Goal: Information Seeking & Learning: Learn about a topic

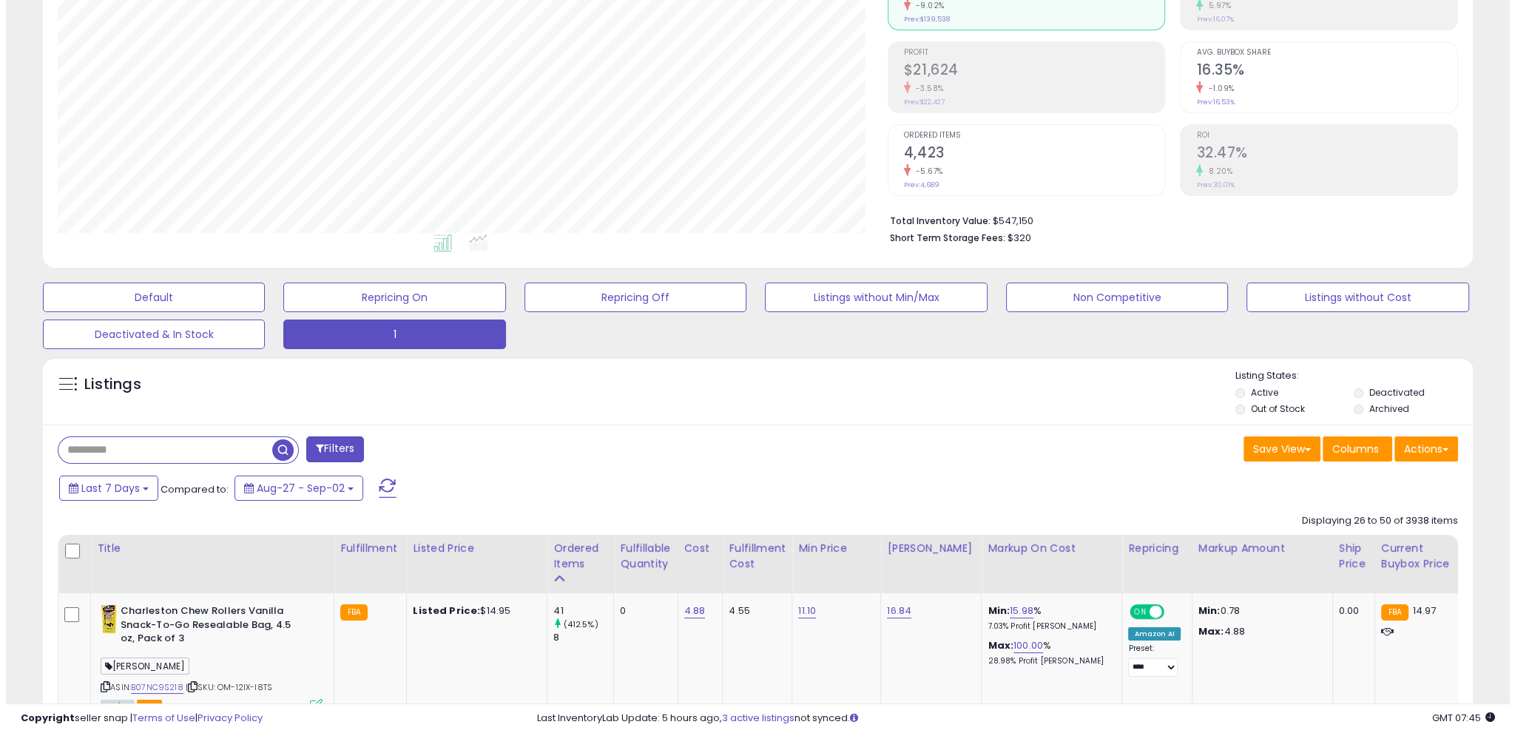
scroll to position [302, 829]
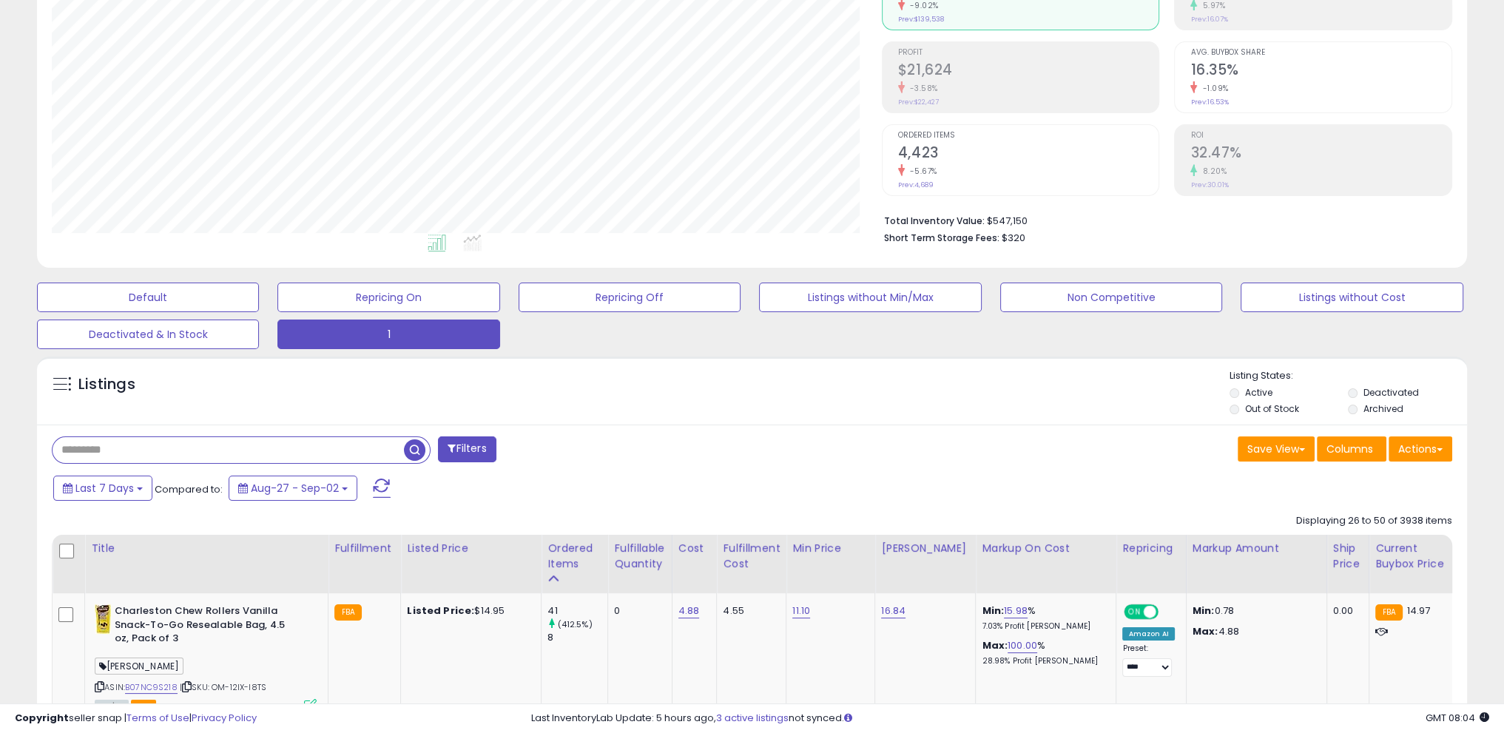
click at [118, 441] on input "text" at bounding box center [228, 450] width 351 height 26
paste input "**********"
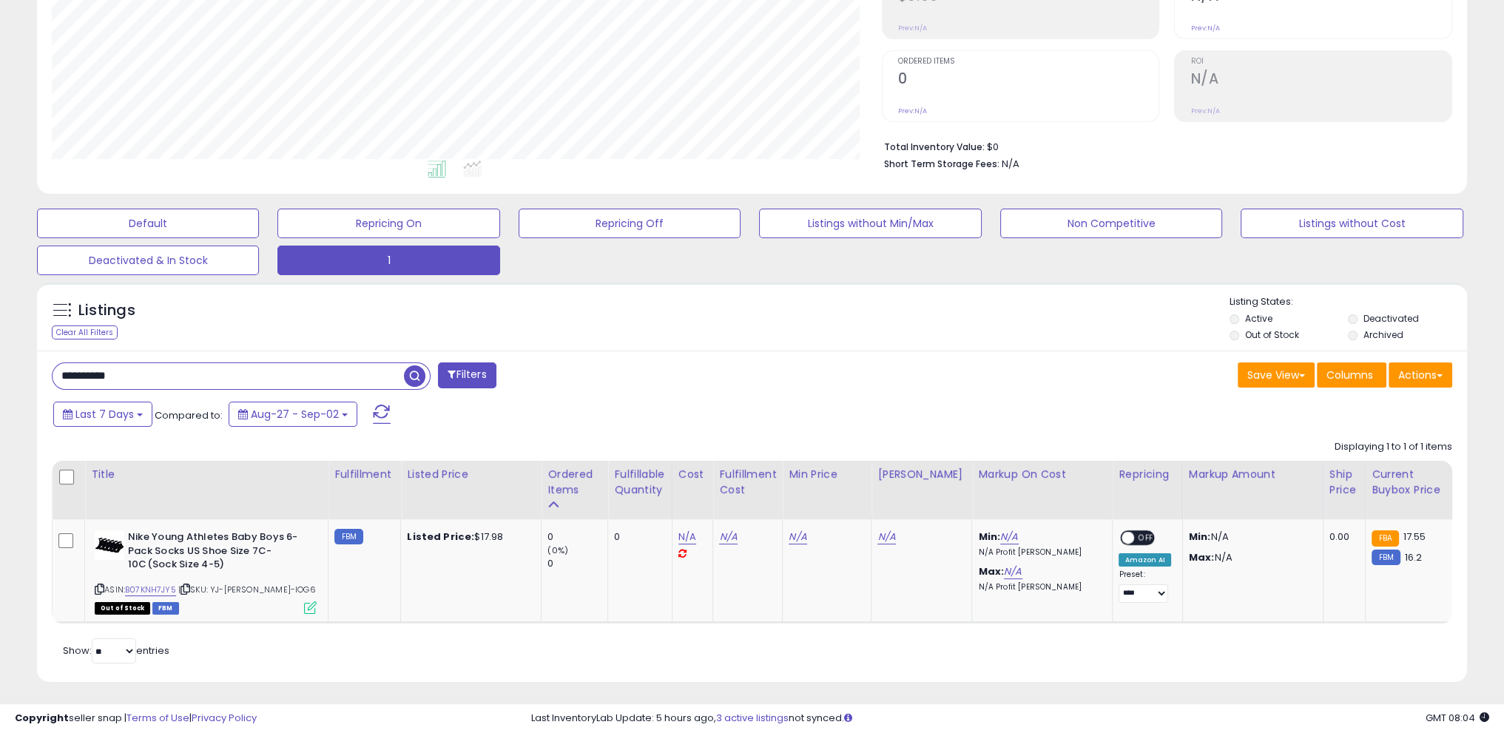
drag, startPoint x: 146, startPoint y: 380, endPoint x: 0, endPoint y: 365, distance: 147.3
click at [0, 365] on div "**********" at bounding box center [752, 264] width 1504 height 947
paste input "text"
type input "**********"
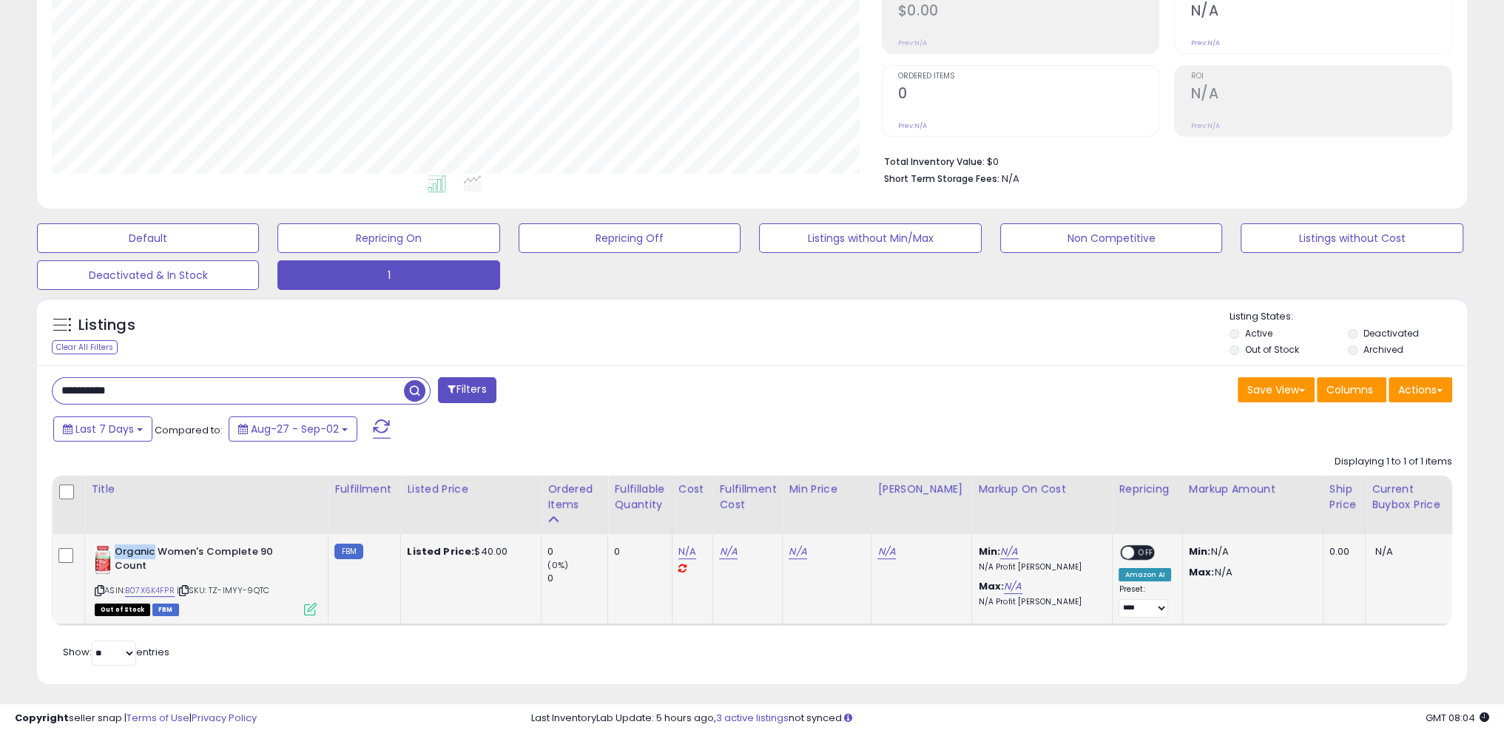
drag, startPoint x: 115, startPoint y: 549, endPoint x: 154, endPoint y: 550, distance: 39.2
click at [154, 550] on b "Organic Women's Complete 90 Count" at bounding box center [205, 560] width 180 height 31
copy b "Organic"
drag, startPoint x: 154, startPoint y: 396, endPoint x: 0, endPoint y: 362, distance: 157.6
click at [0, 362] on div "**********" at bounding box center [752, 272] width 1504 height 934
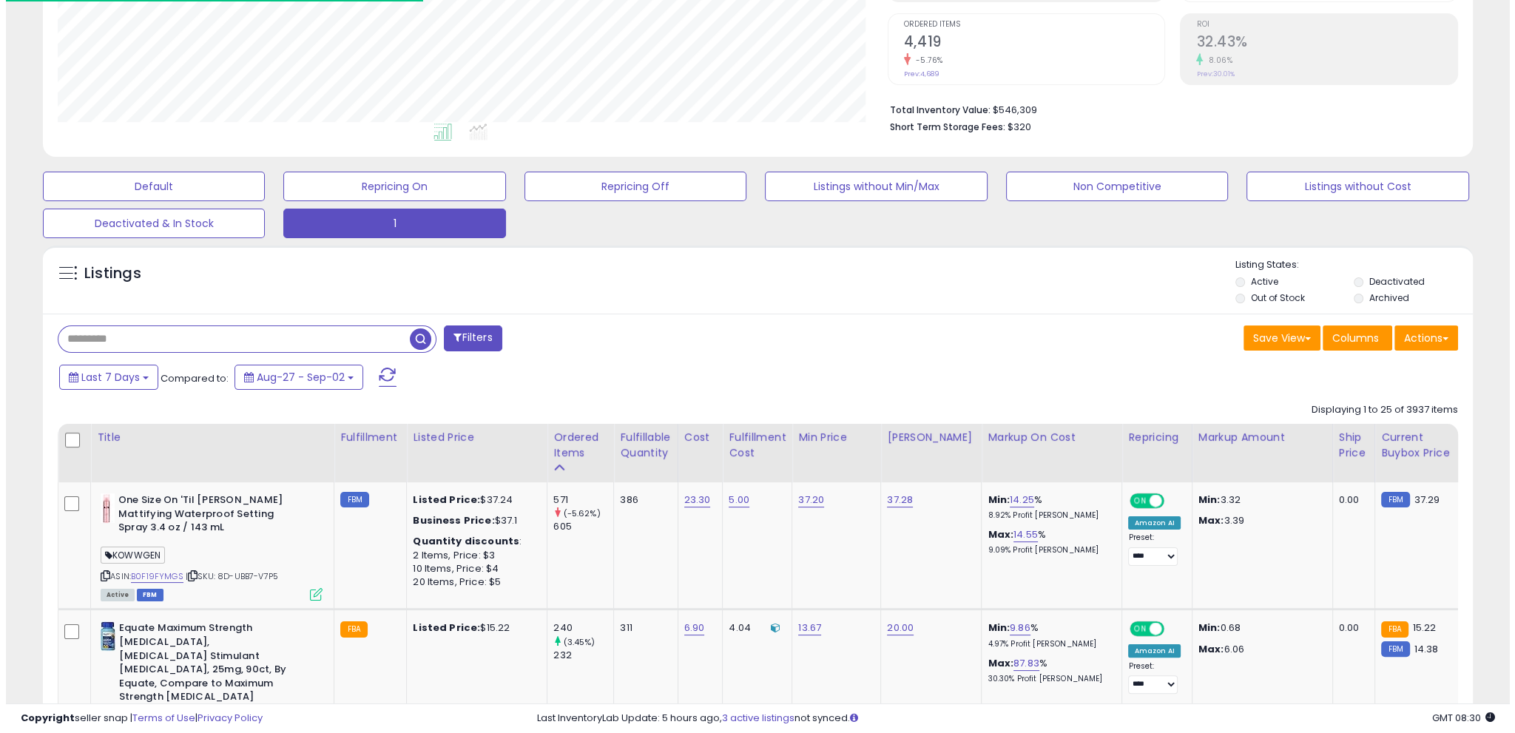
scroll to position [0, 0]
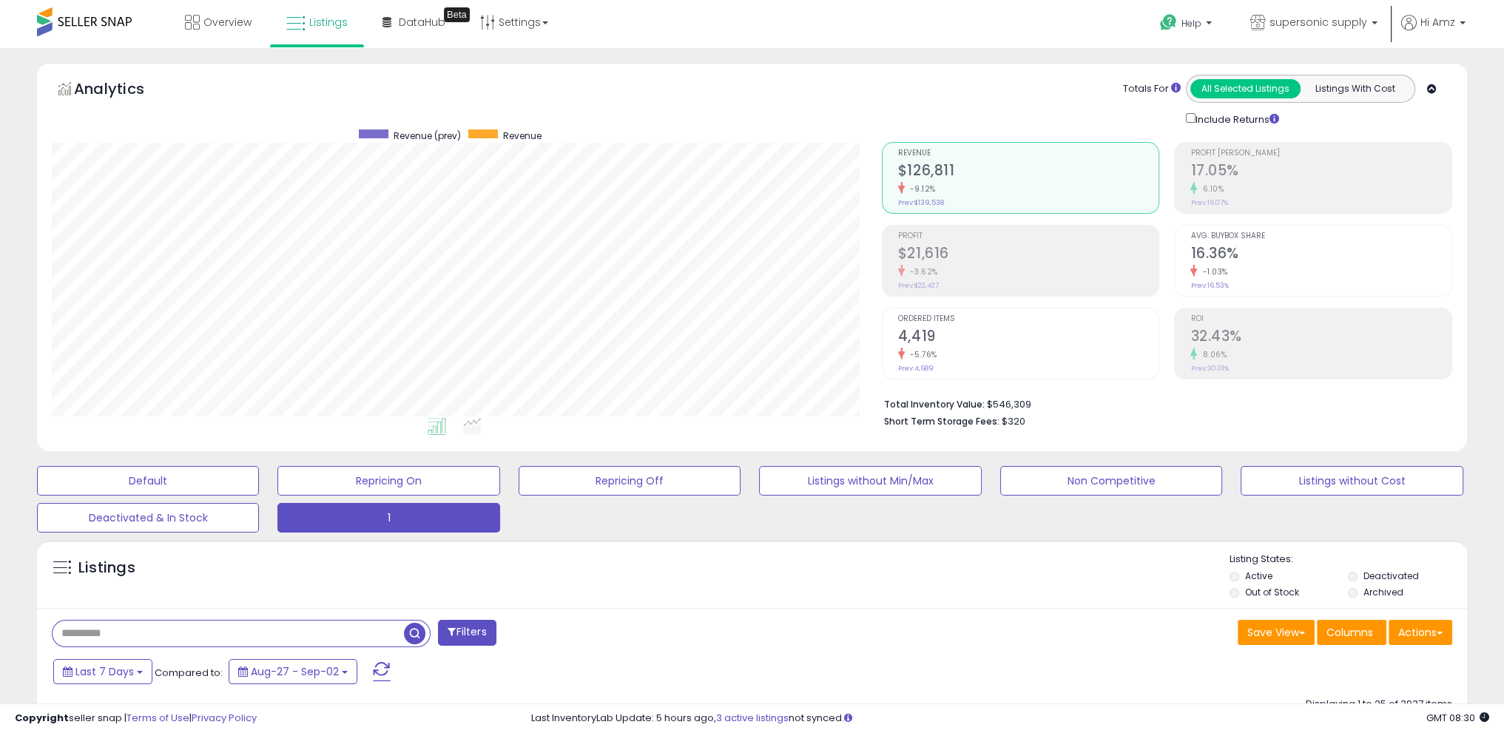
click at [138, 638] on input "text" at bounding box center [228, 634] width 351 height 26
type input "****"
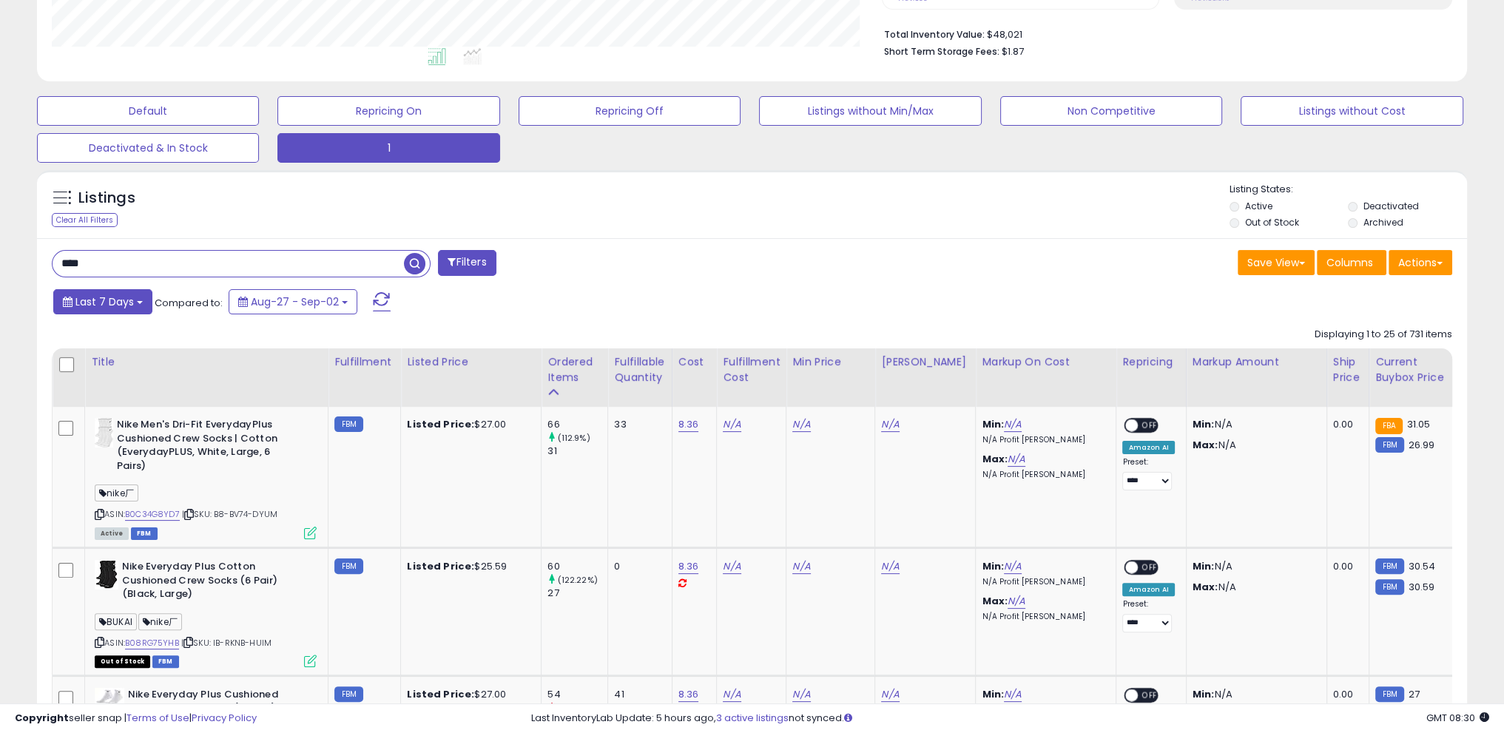
scroll to position [302, 829]
click at [74, 304] on button "Last 7 Days" at bounding box center [102, 301] width 99 height 25
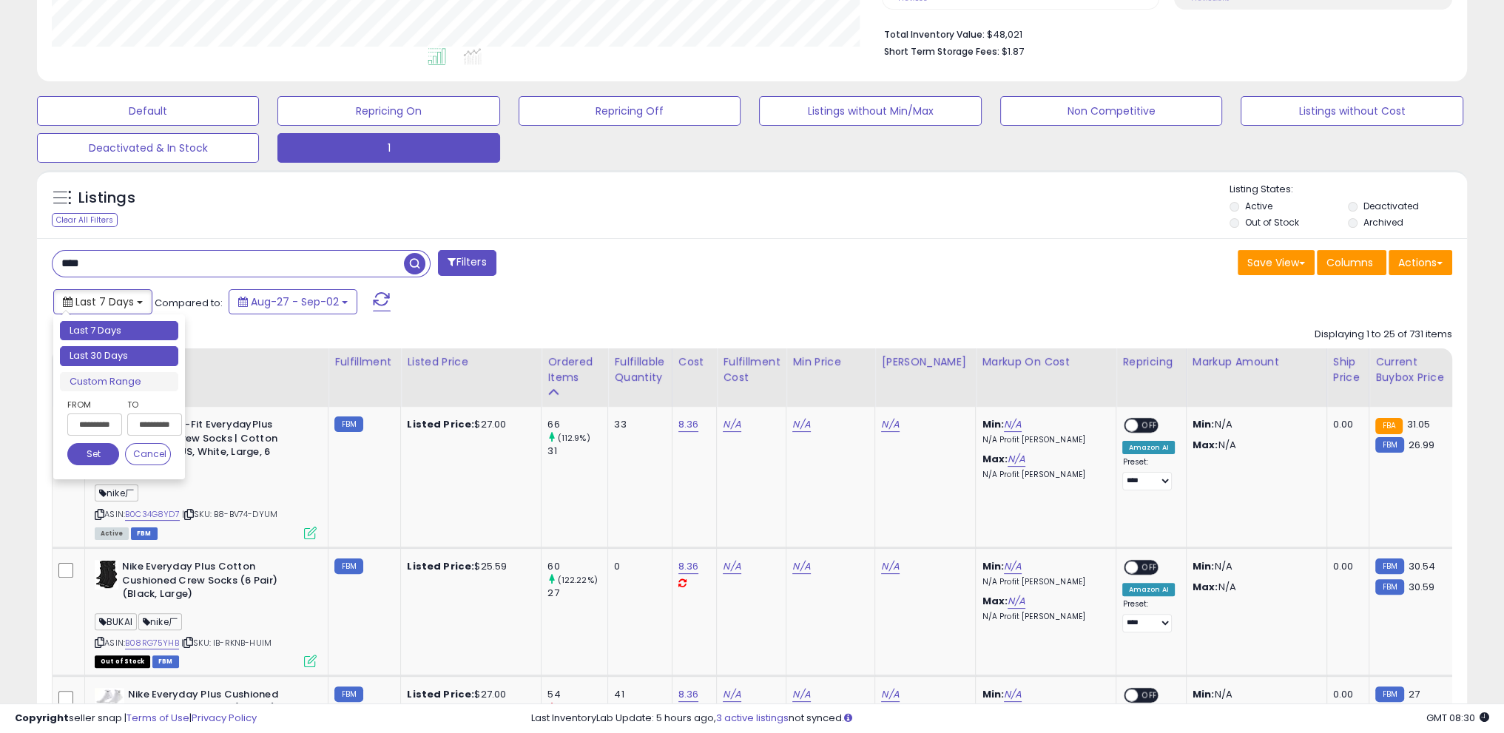
type input "**********"
click at [98, 354] on li "Last 30 Days" at bounding box center [119, 356] width 118 height 20
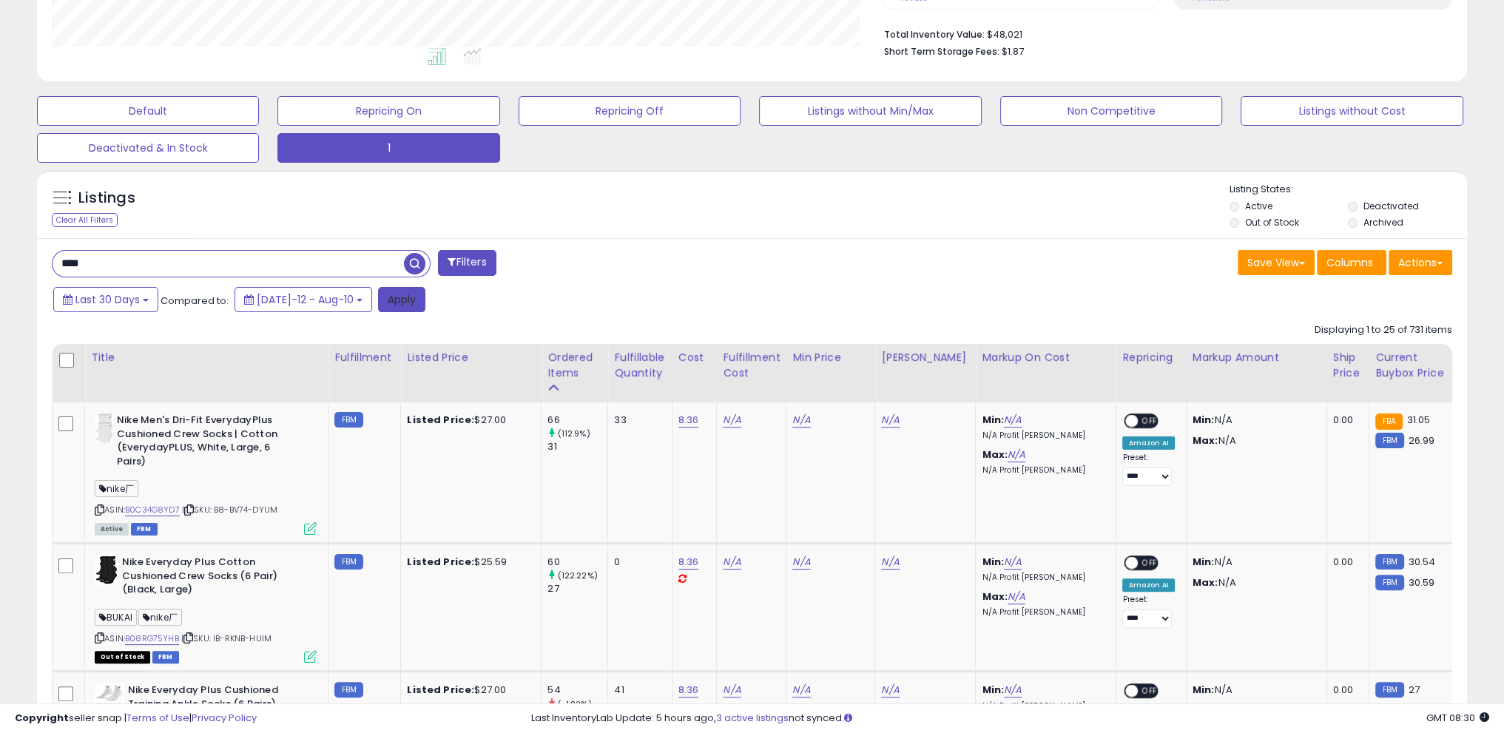
click at [381, 297] on button "Apply" at bounding box center [401, 299] width 47 height 25
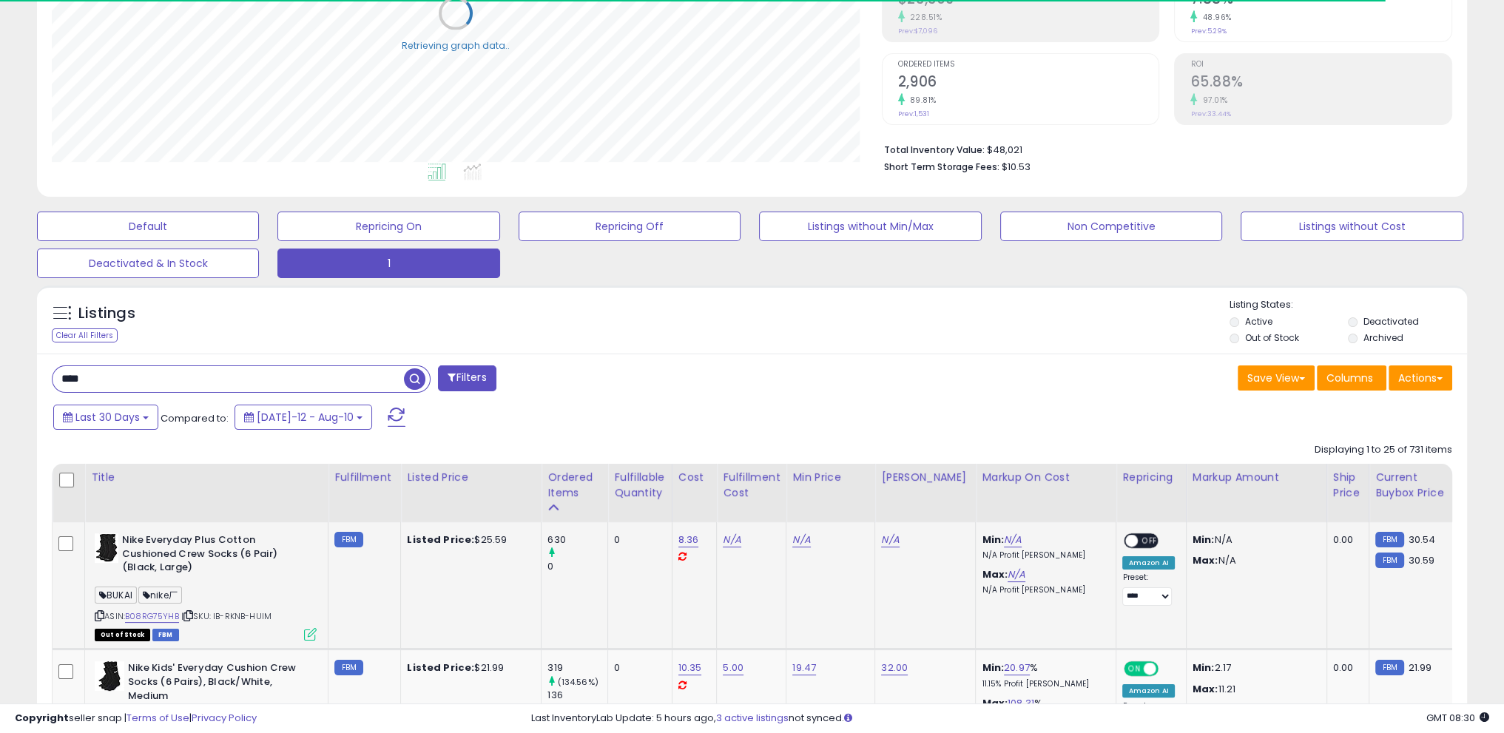
scroll to position [405, 0]
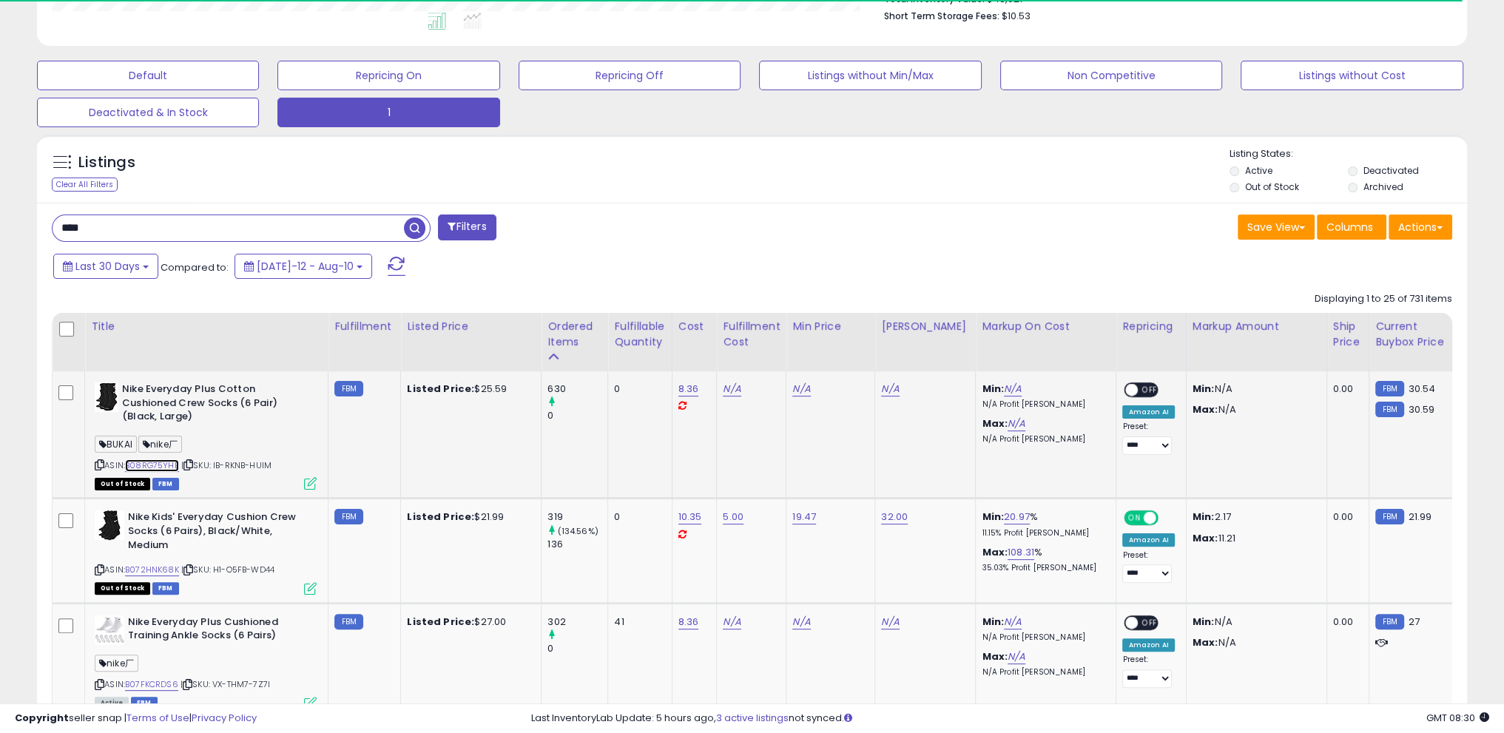
click at [153, 464] on link "B08RG75YHB" at bounding box center [152, 465] width 54 height 13
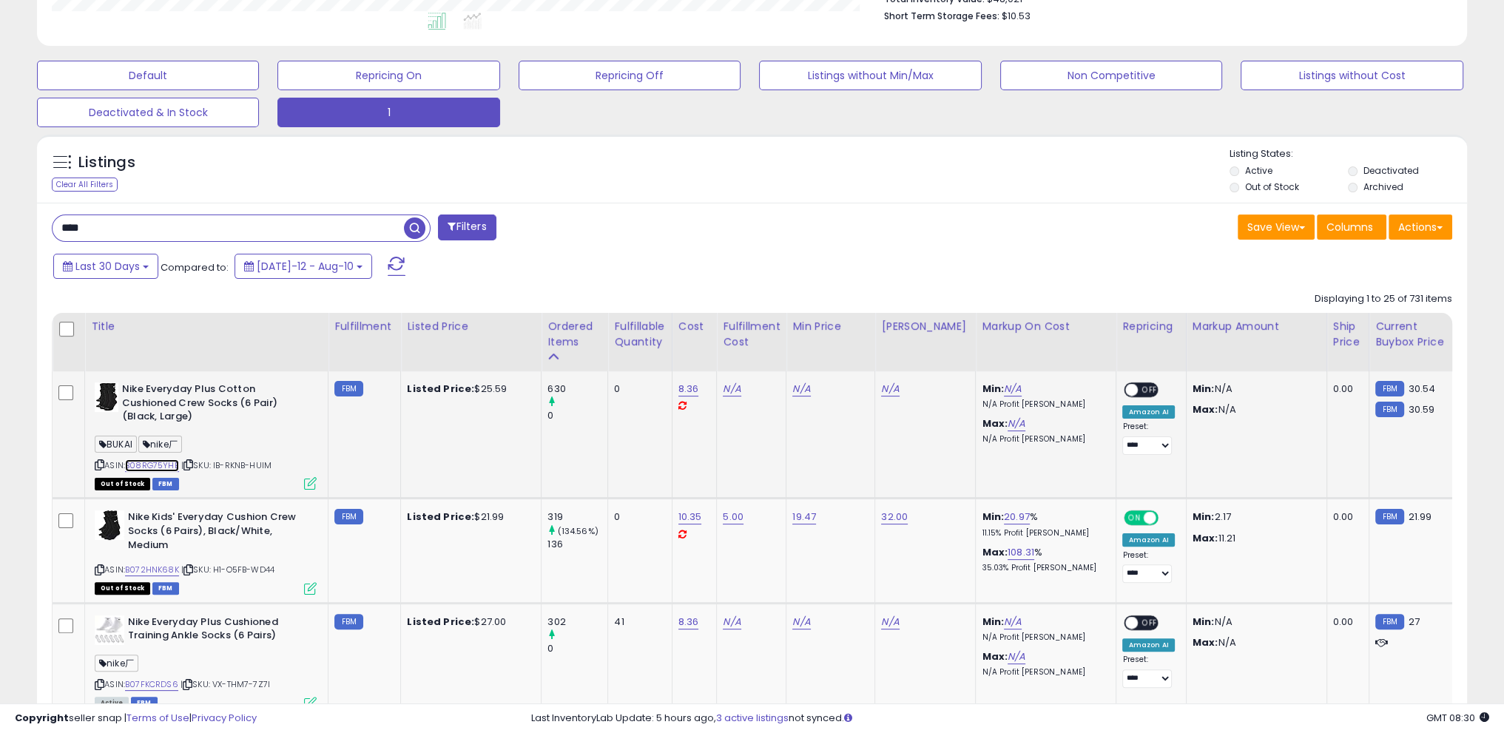
scroll to position [302, 829]
click at [101, 467] on icon at bounding box center [100, 465] width 10 height 8
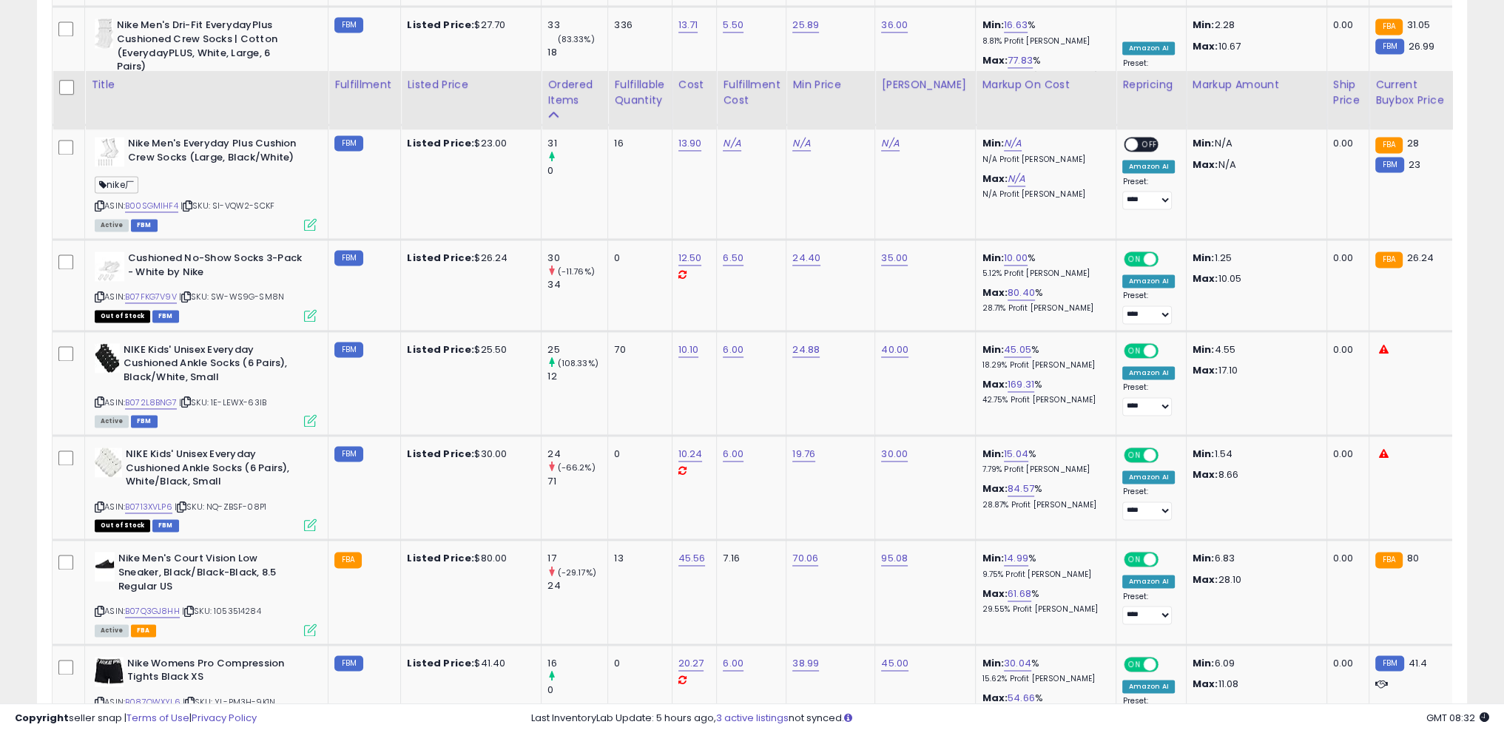
scroll to position [2994, 0]
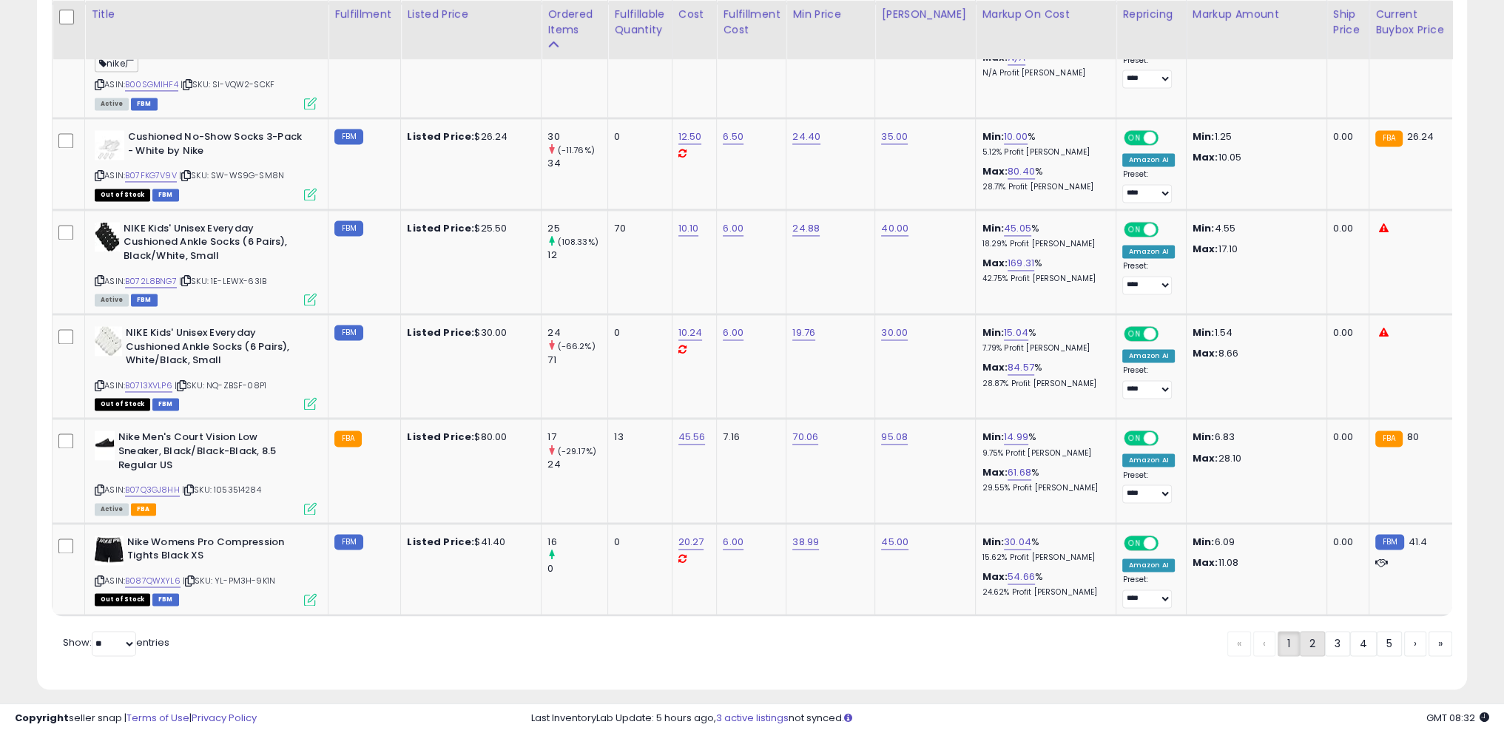
click at [1306, 641] on link "2" at bounding box center [1311, 643] width 25 height 25
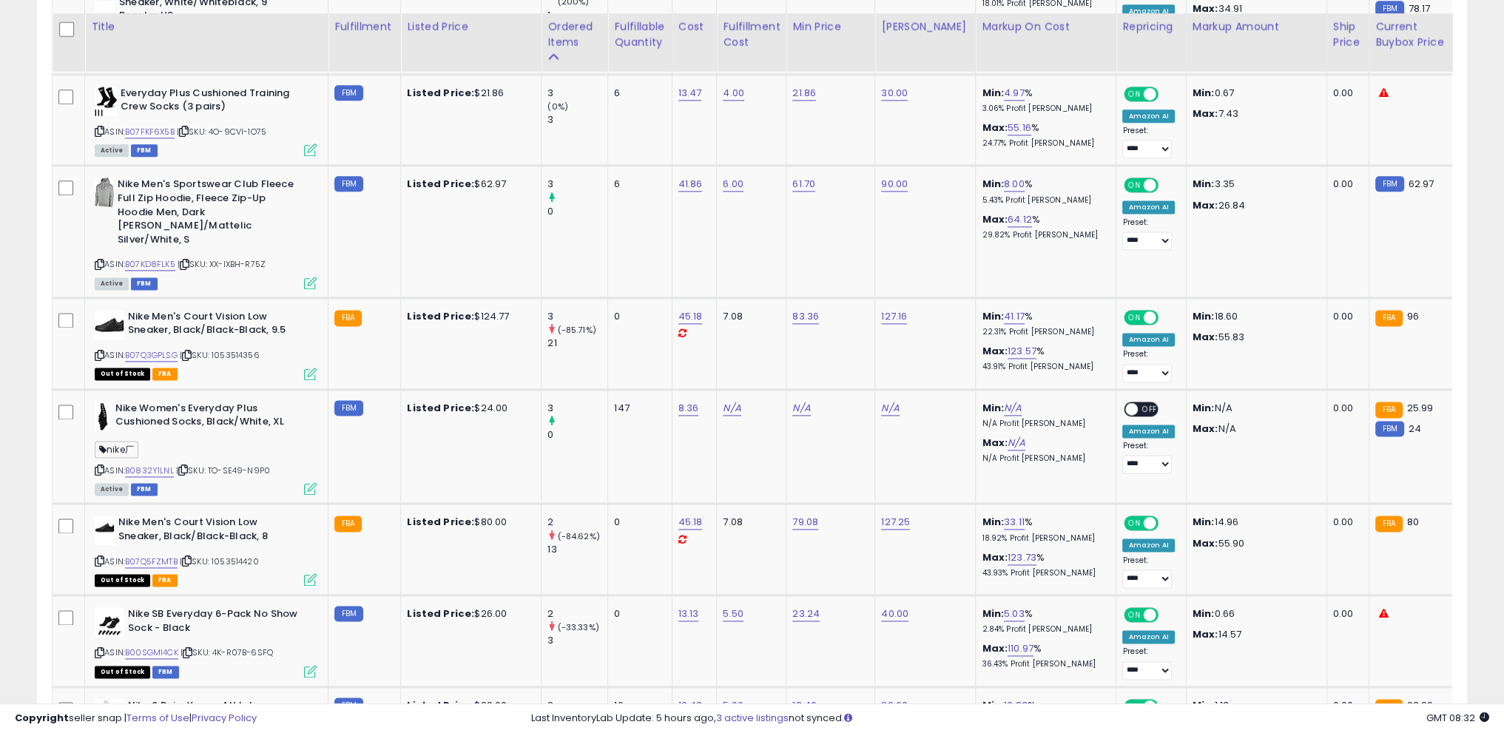
scroll to position [2887, 0]
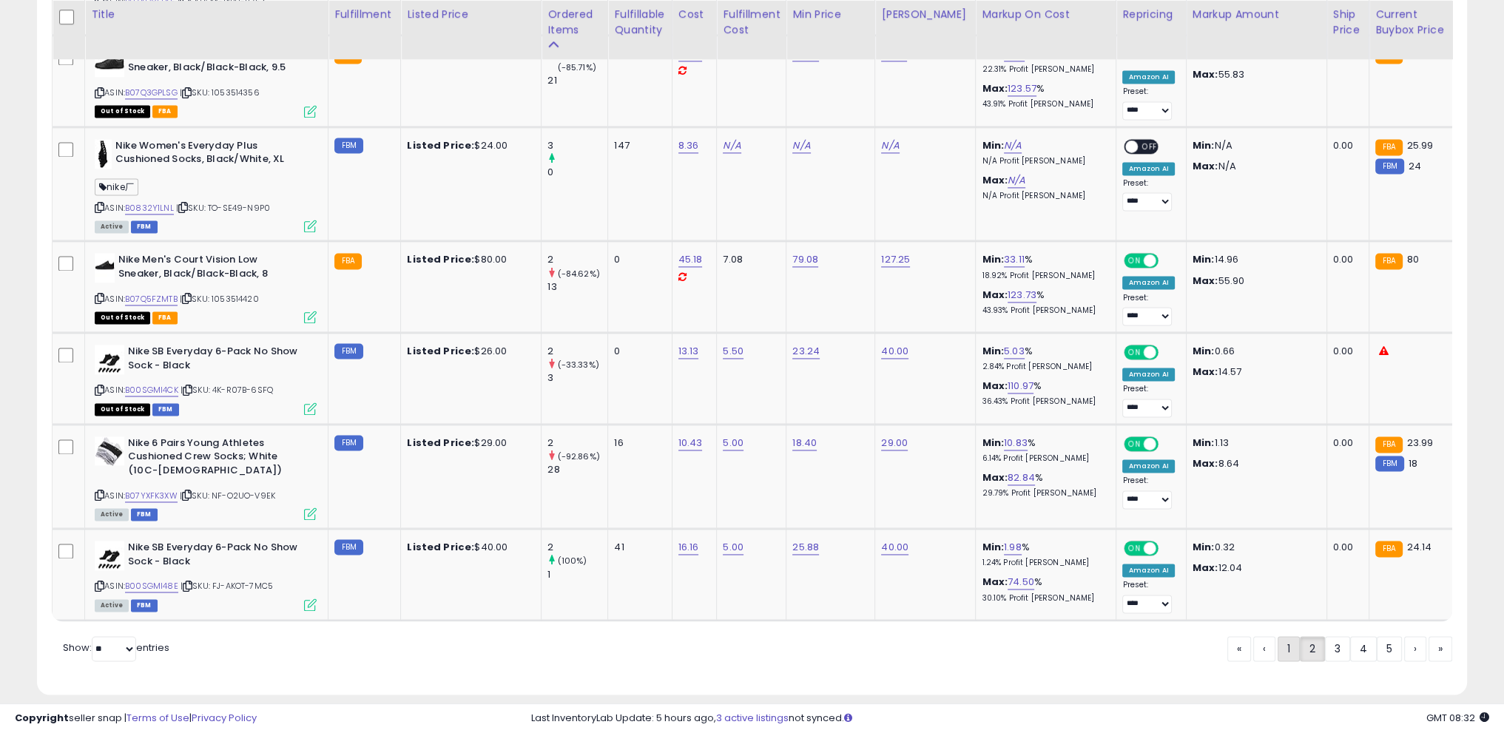
click at [1283, 636] on link "1" at bounding box center [1288, 648] width 22 height 25
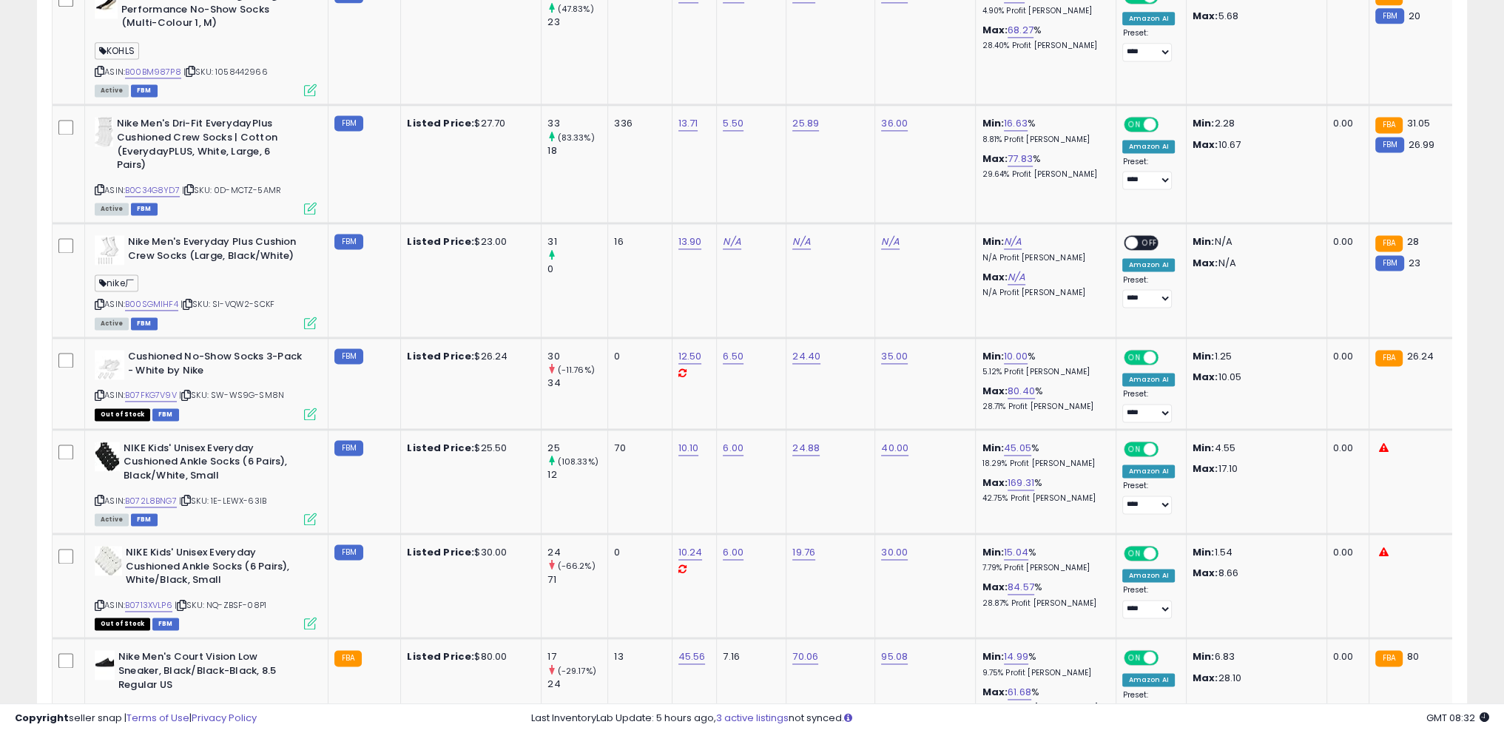
scroll to position [3003, 0]
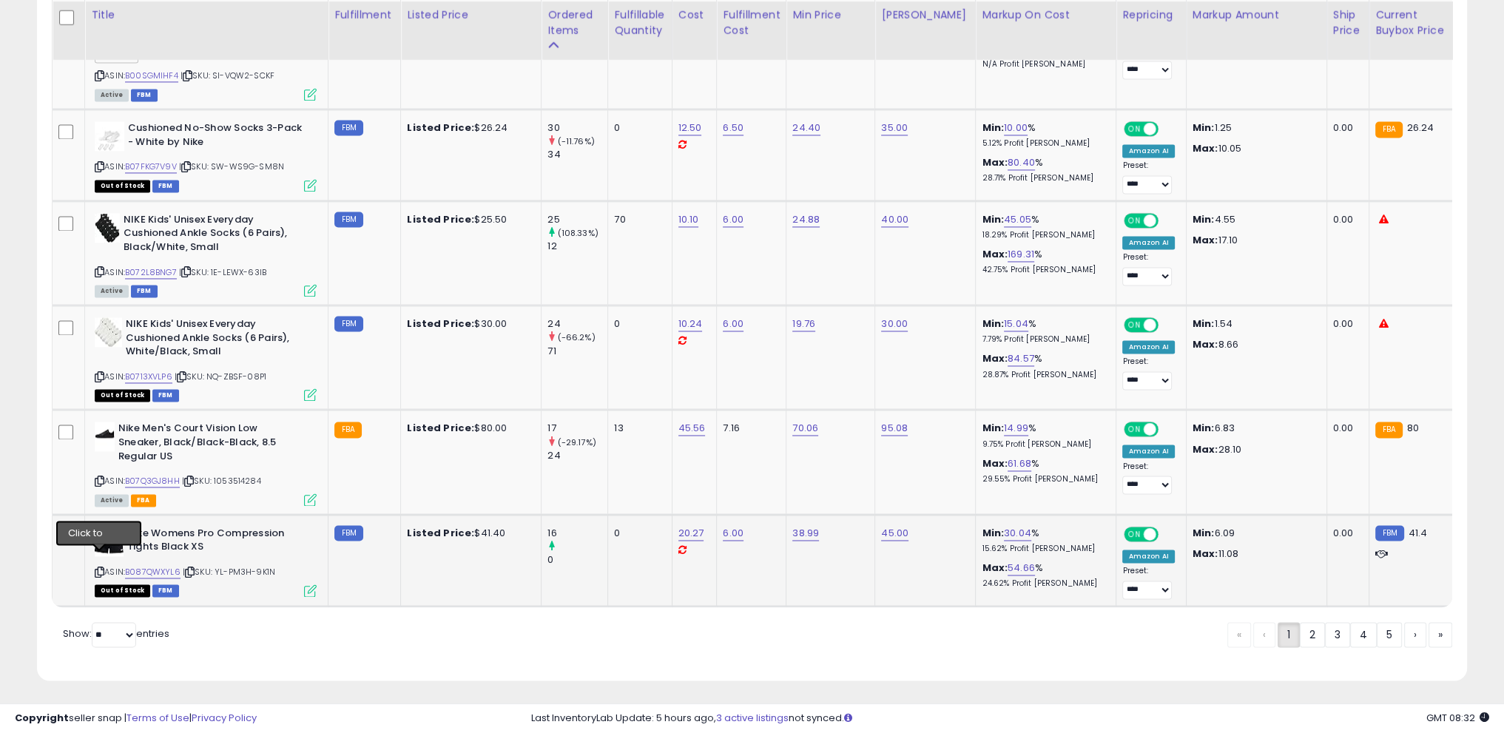
click at [100, 568] on icon at bounding box center [100, 572] width 10 height 8
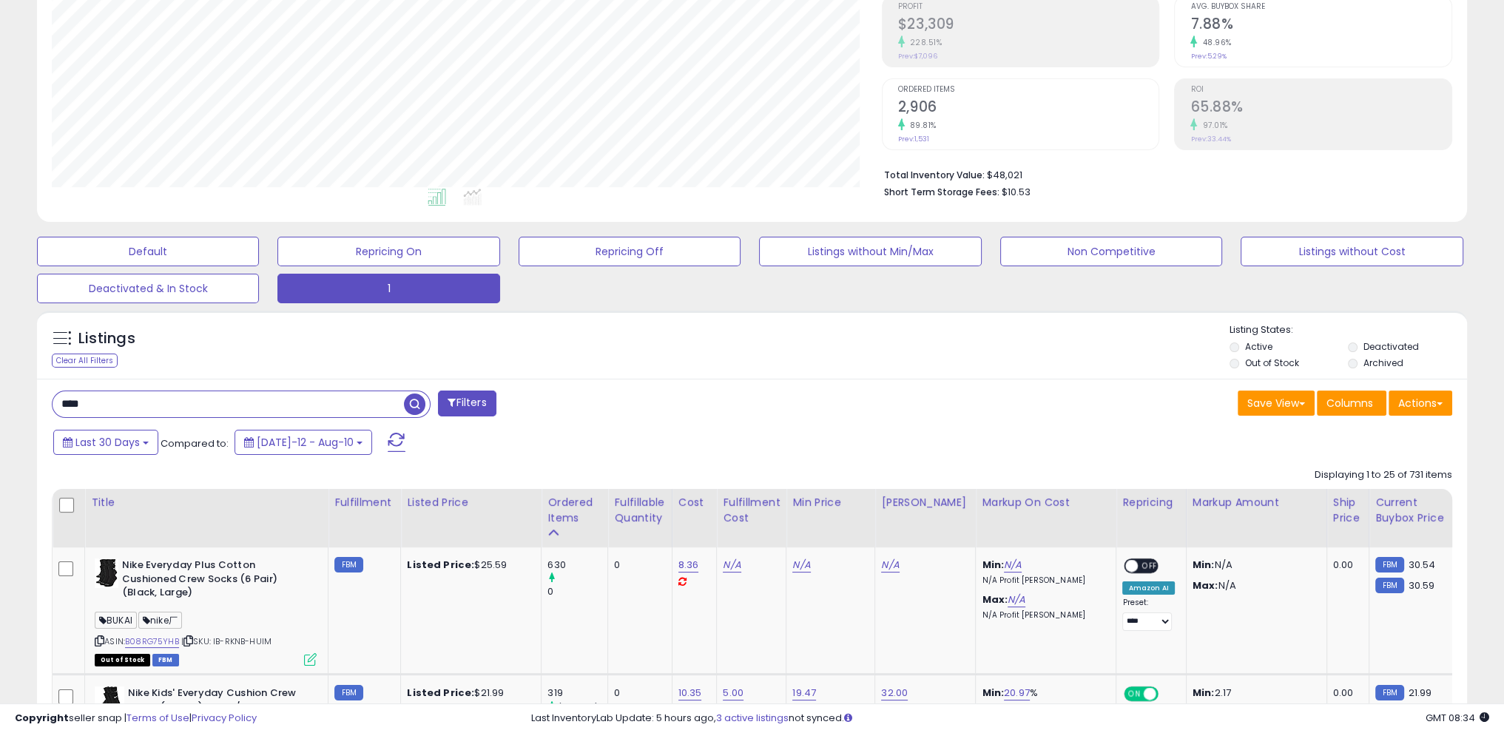
scroll to position [192, 0]
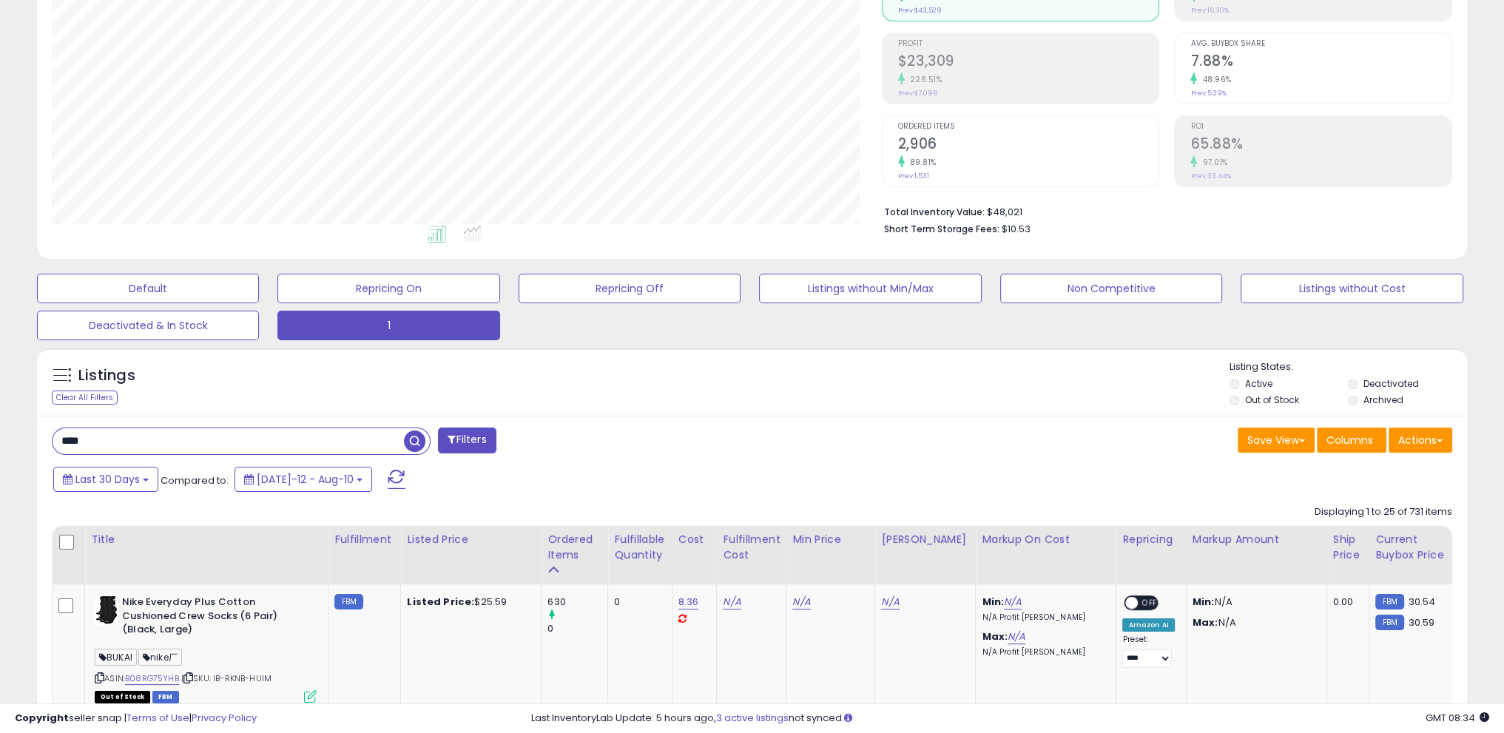
drag, startPoint x: 128, startPoint y: 433, endPoint x: 0, endPoint y: 430, distance: 128.0
click at [158, 440] on input "text" at bounding box center [228, 441] width 351 height 26
type input "********"
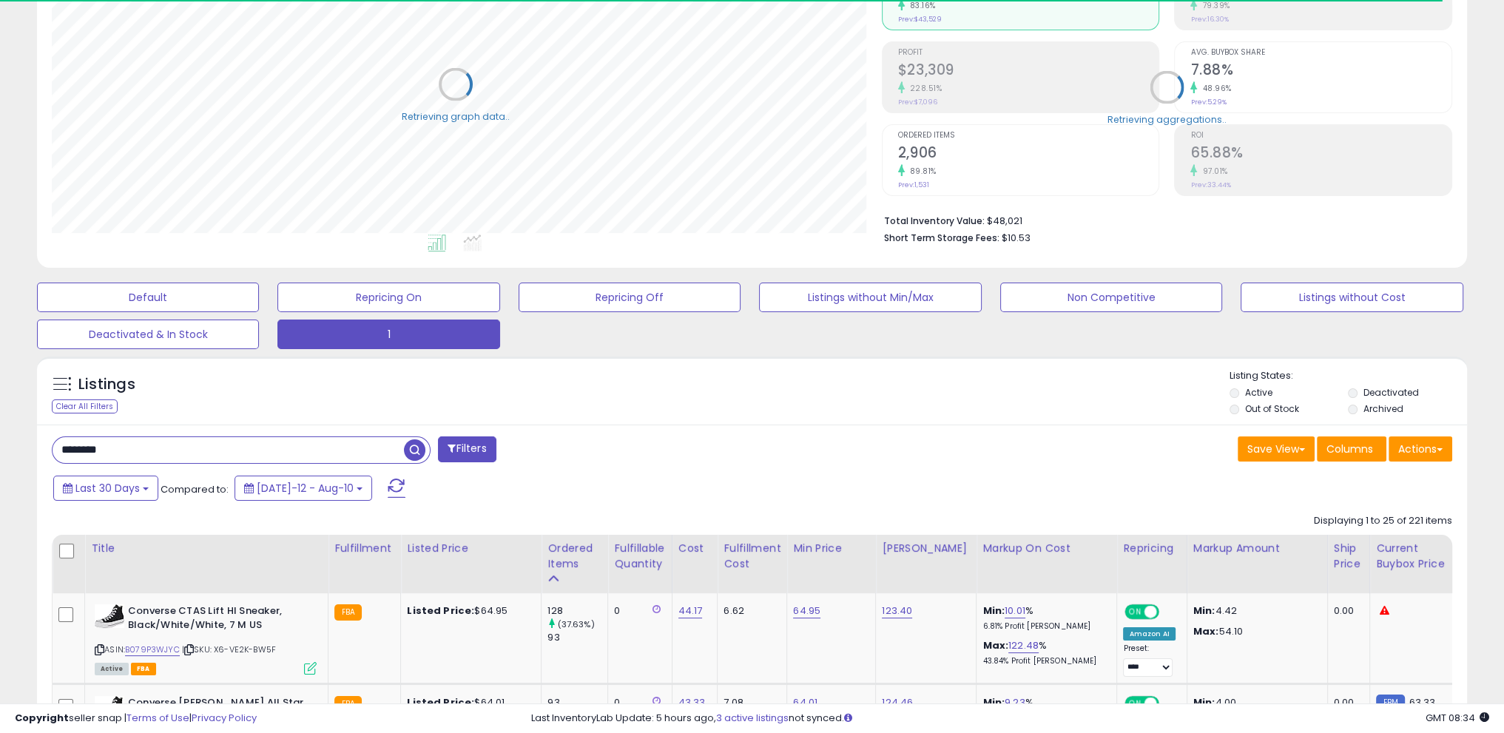
scroll to position [739279, 738753]
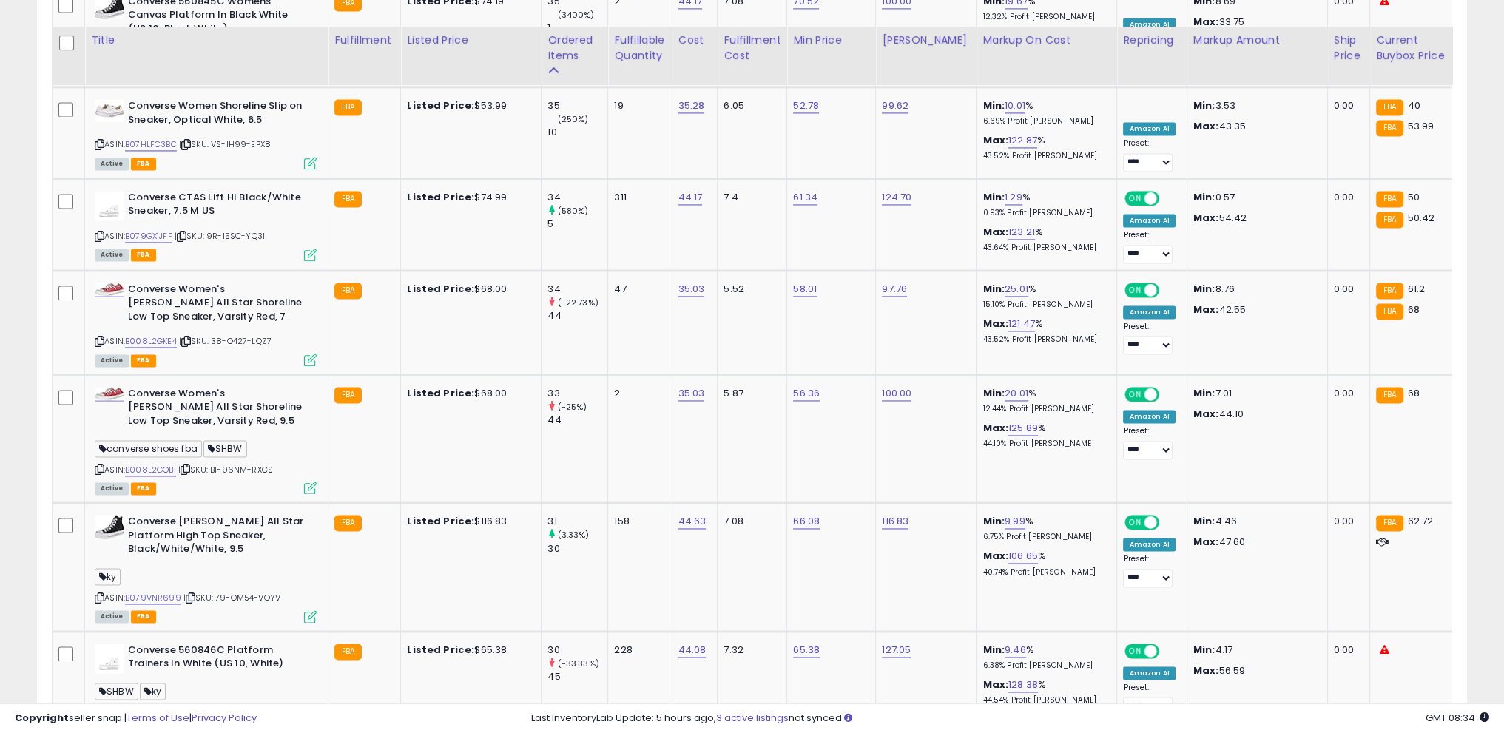
scroll to position [3106, 0]
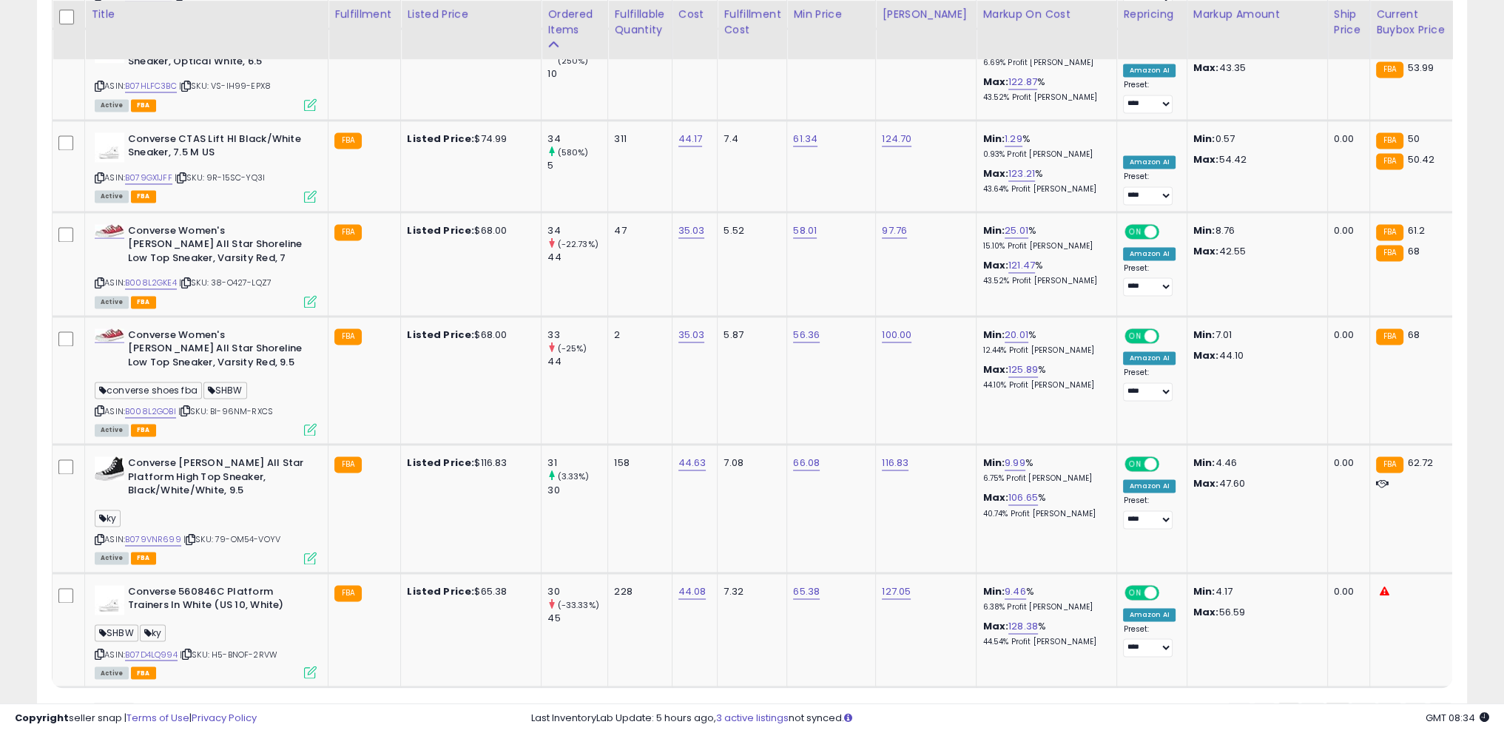
click at [1321, 703] on div "« ‹ 1 2 3 4 5 › »" at bounding box center [1339, 717] width 225 height 29
click at [1306, 703] on link "2" at bounding box center [1311, 715] width 25 height 25
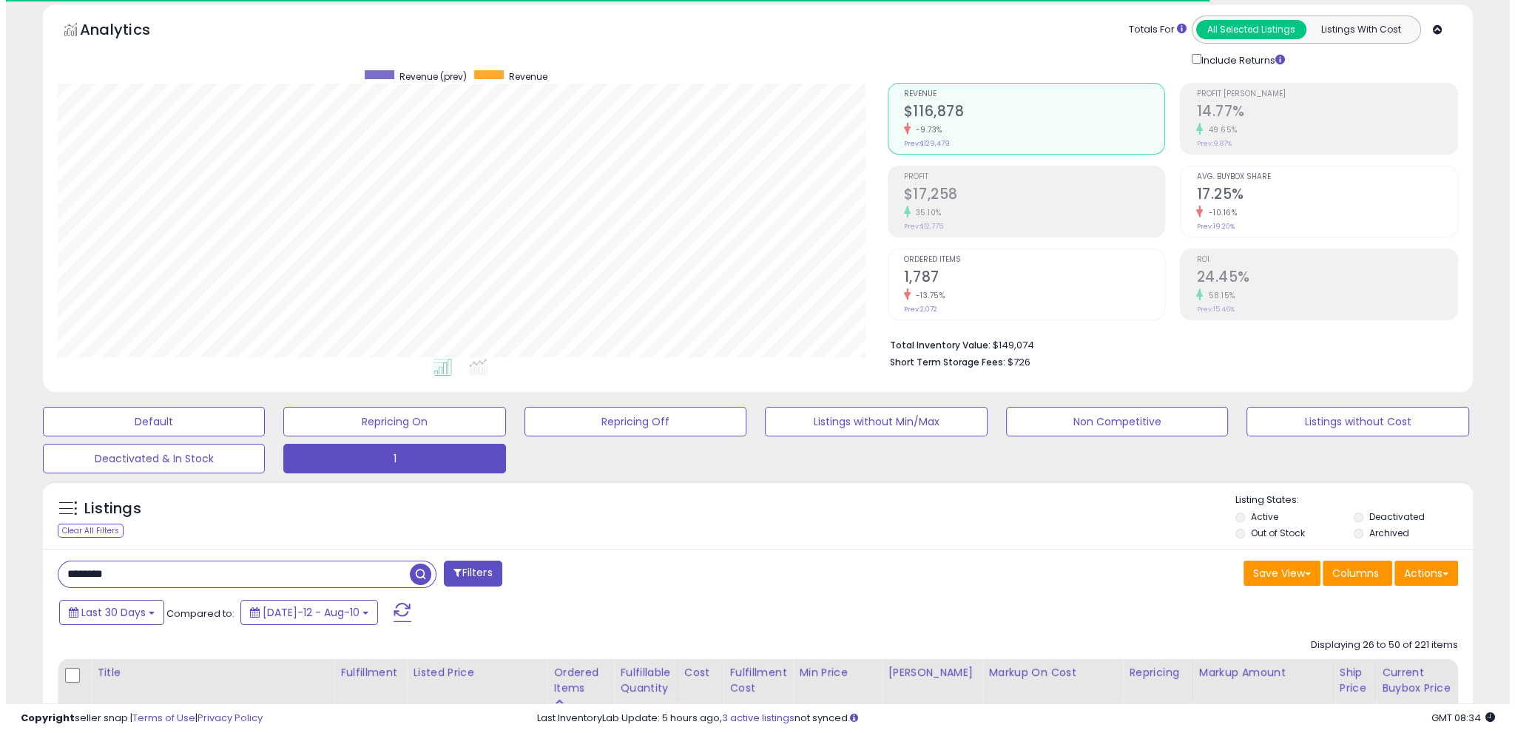
scroll to position [0, 0]
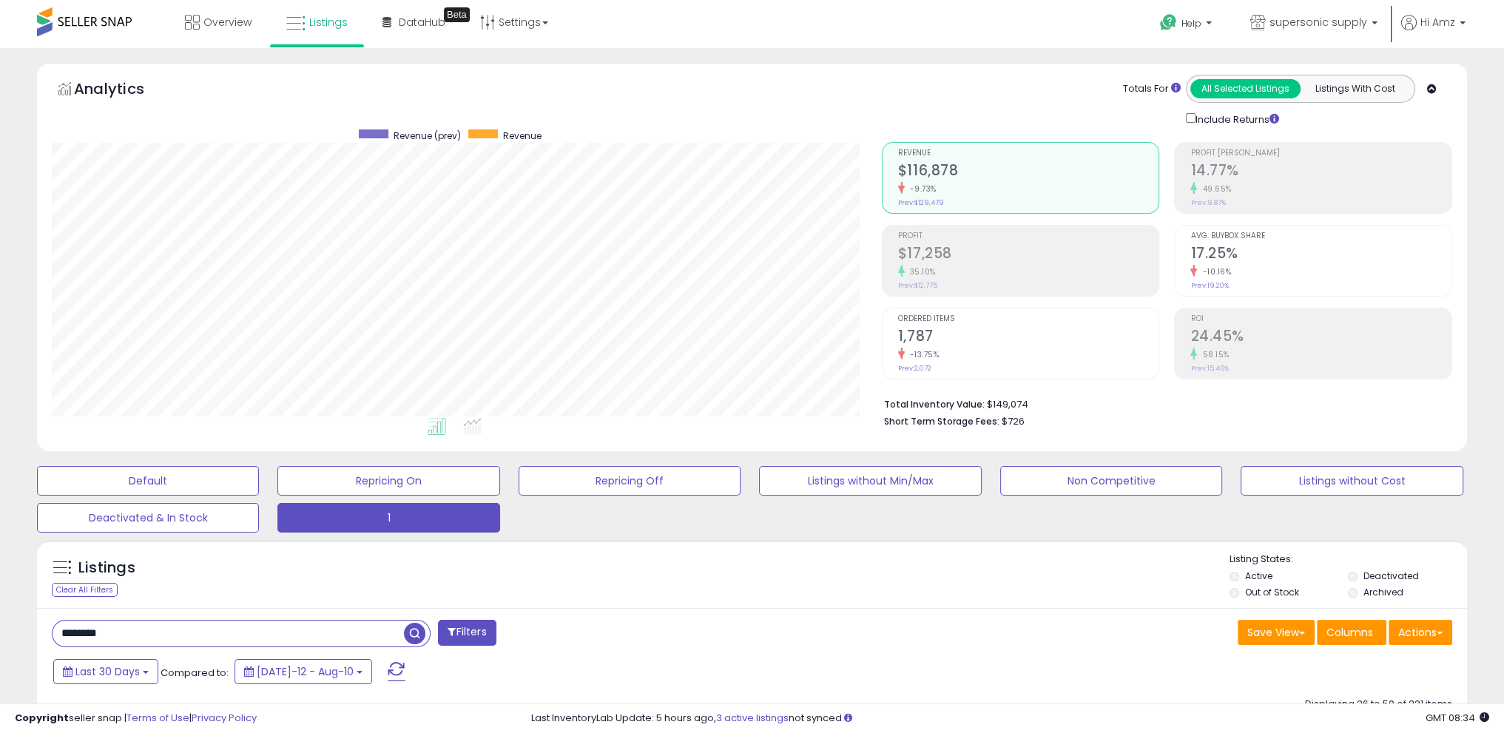
drag, startPoint x: 132, startPoint y: 638, endPoint x: 0, endPoint y: 593, distance: 139.6
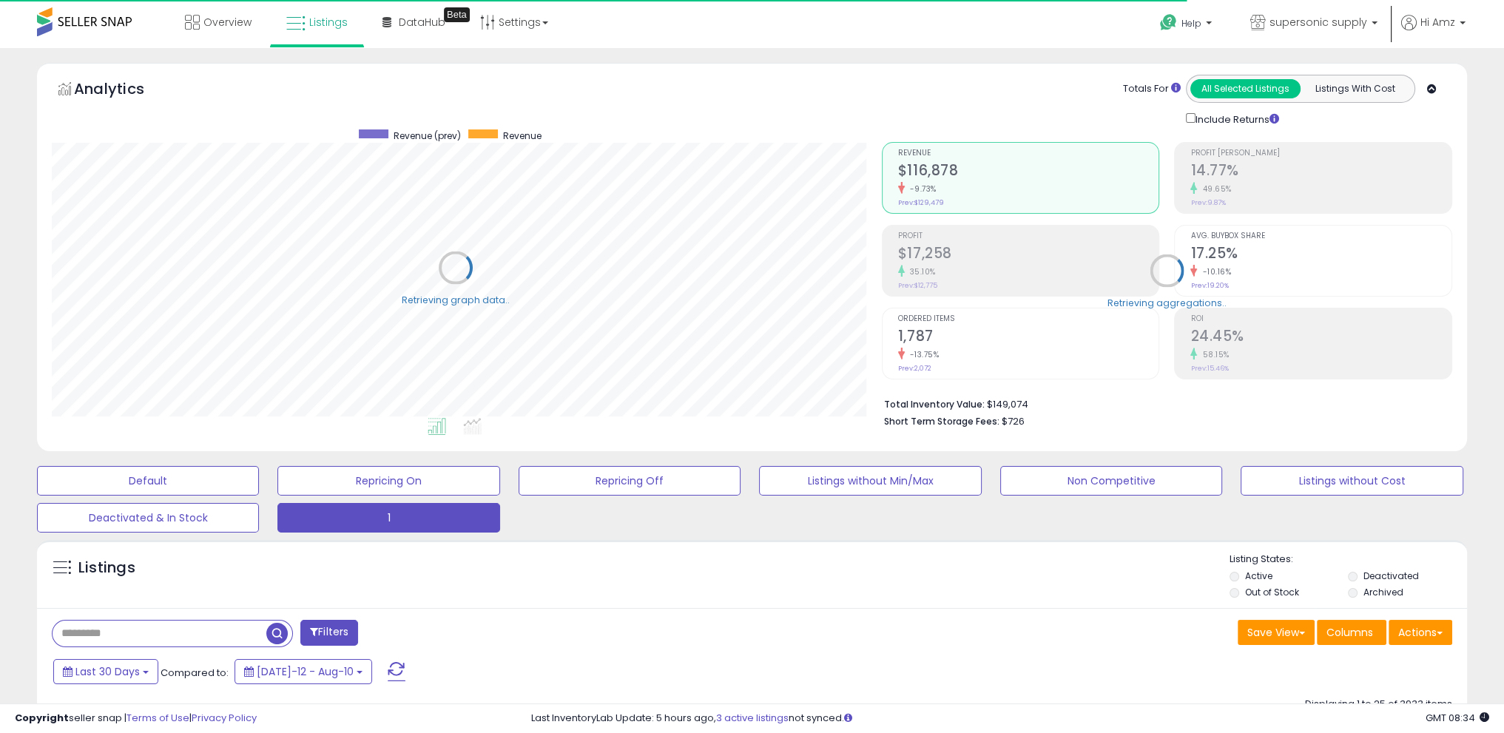
scroll to position [739279, 738753]
click at [417, 579] on div "Listings" at bounding box center [752, 577] width 1430 height 50
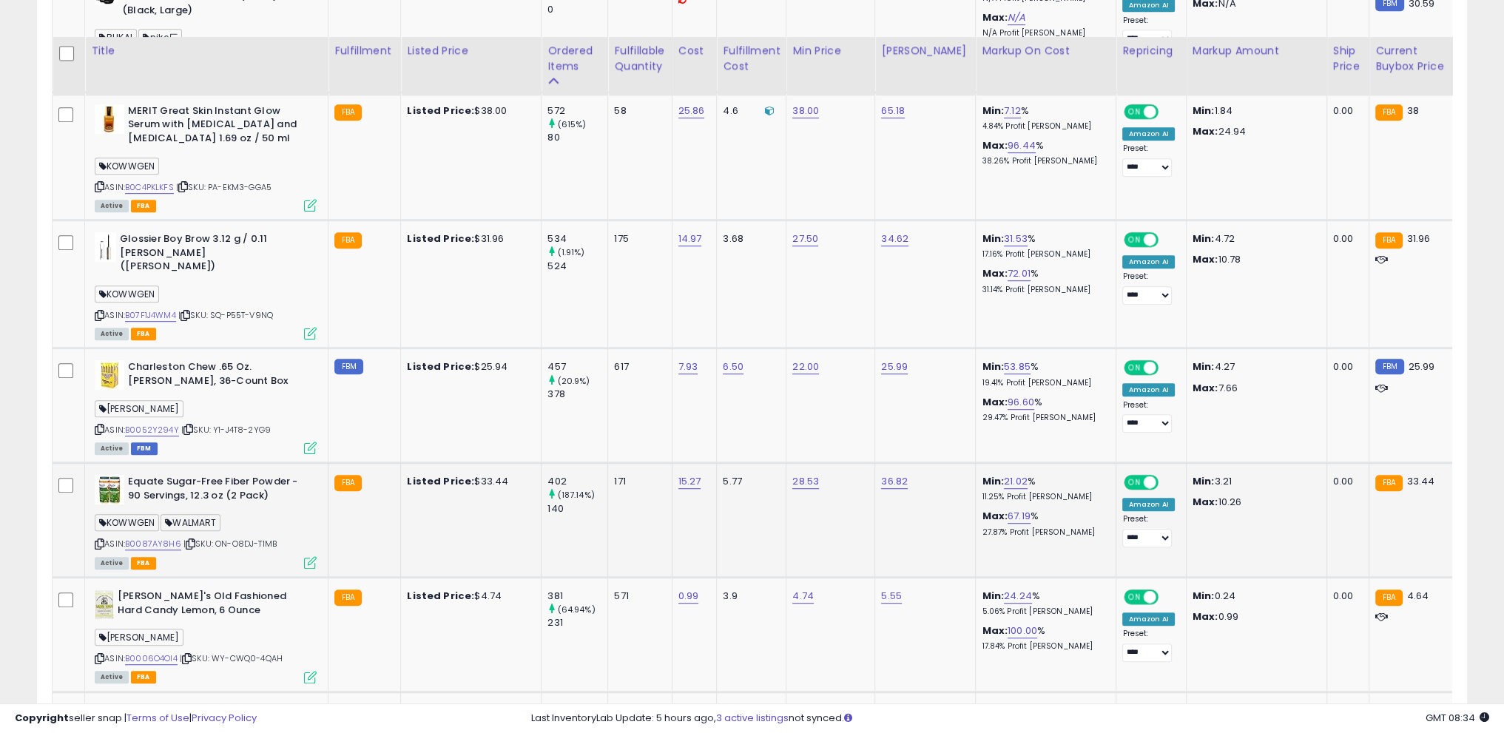
scroll to position [1257, 0]
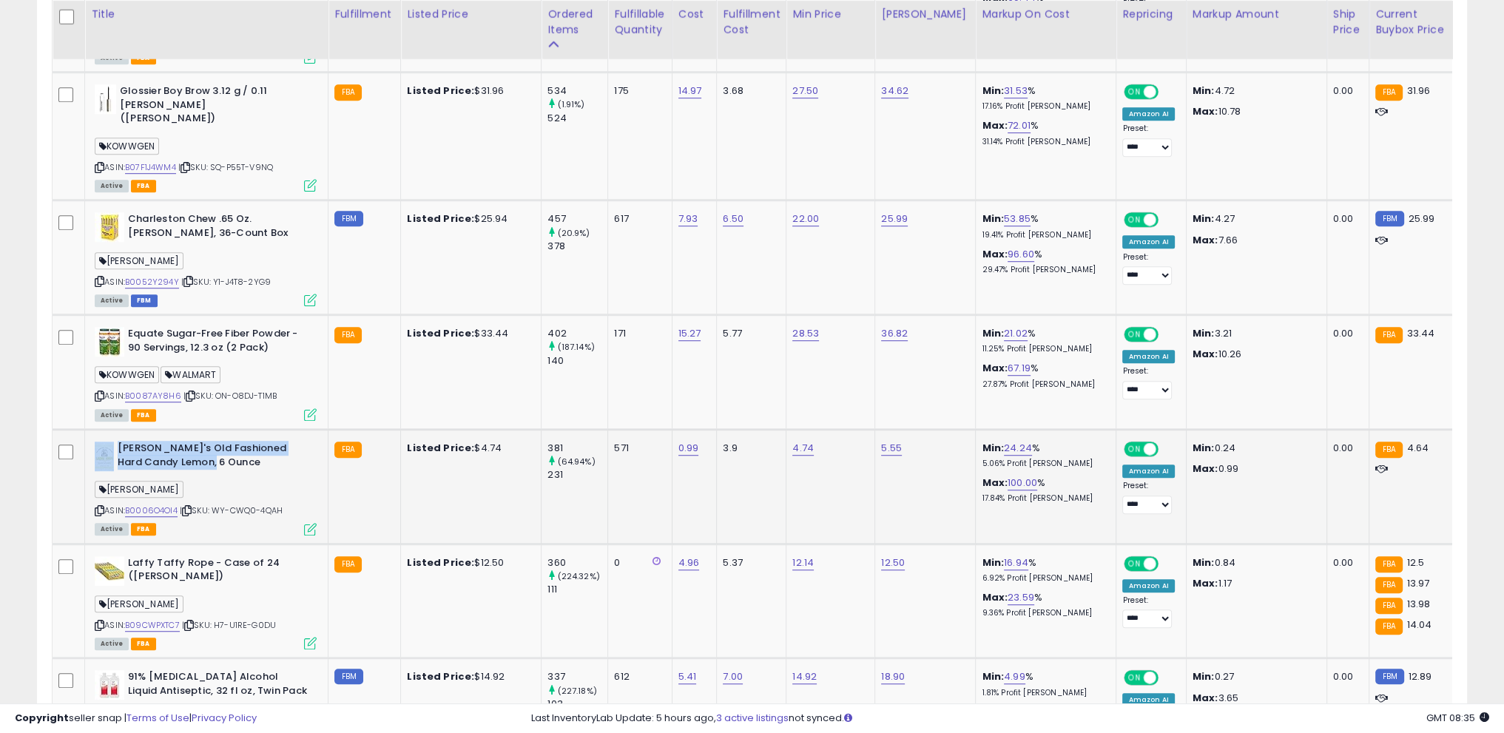
drag, startPoint x: 114, startPoint y: 398, endPoint x: 233, endPoint y: 419, distance: 120.9
click at [233, 442] on div "[PERSON_NAME]'s Old Fashioned Hard Candy Lemon, 6 Ounce" at bounding box center [206, 457] width 222 height 31
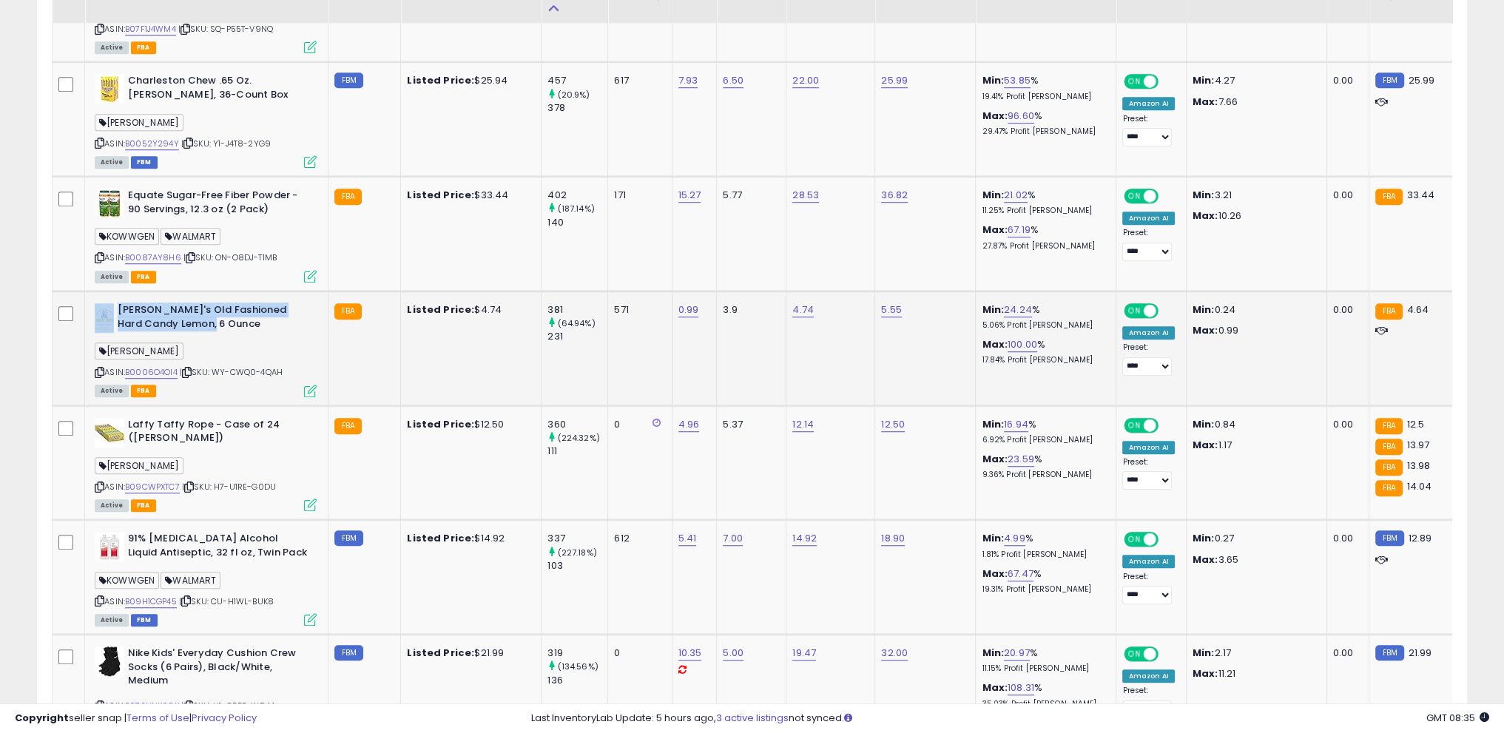
scroll to position [1405, 0]
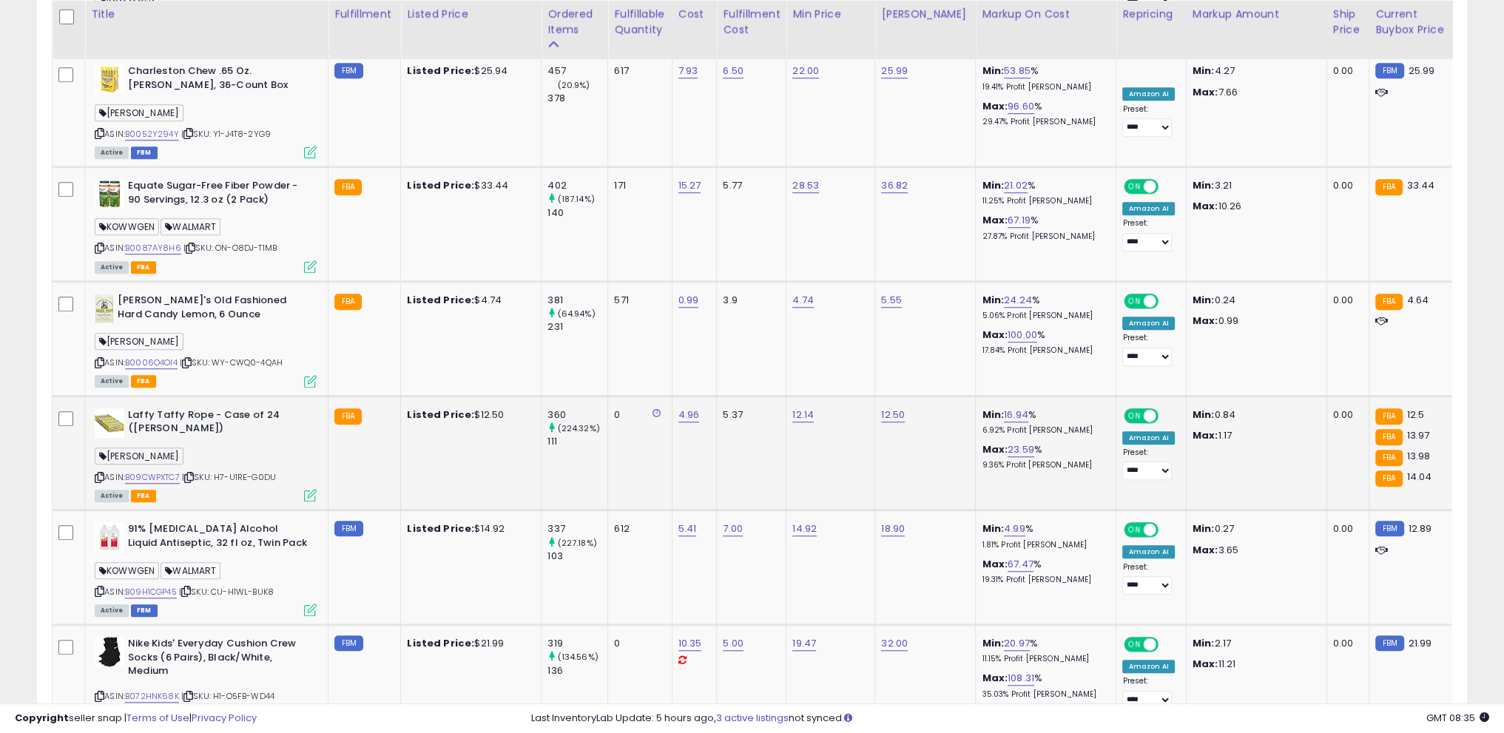
click at [95, 473] on icon at bounding box center [100, 477] width 10 height 8
